Goal: Task Accomplishment & Management: Manage account settings

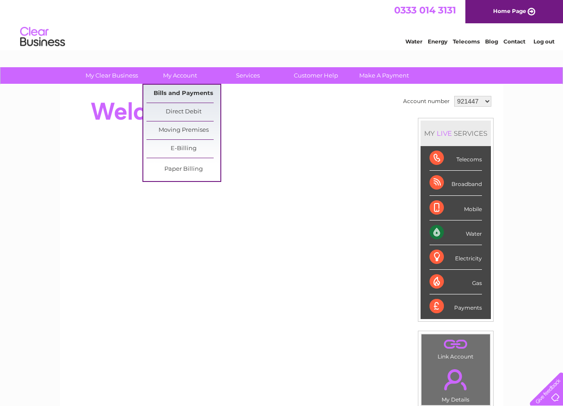
click at [177, 96] on link "Bills and Payments" at bounding box center [183, 94] width 74 height 18
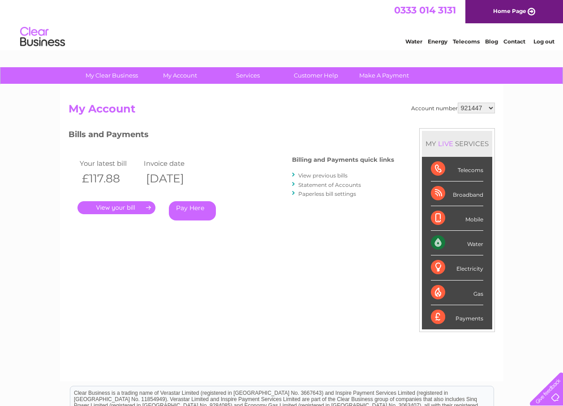
click at [134, 209] on link "." at bounding box center [116, 207] width 78 height 13
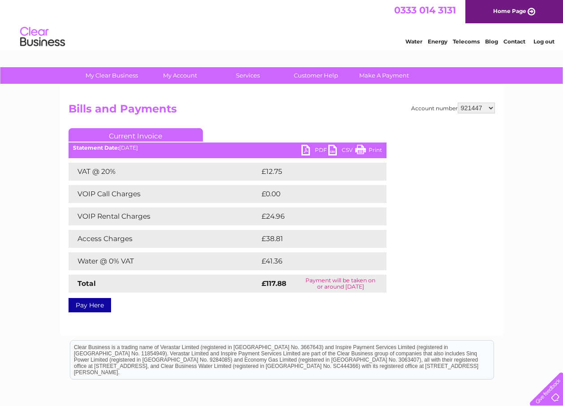
click at [304, 151] on link "PDF" at bounding box center [314, 151] width 27 height 13
click at [545, 42] on link "Log out" at bounding box center [543, 41] width 21 height 7
